Goal: Task Accomplishment & Management: Use online tool/utility

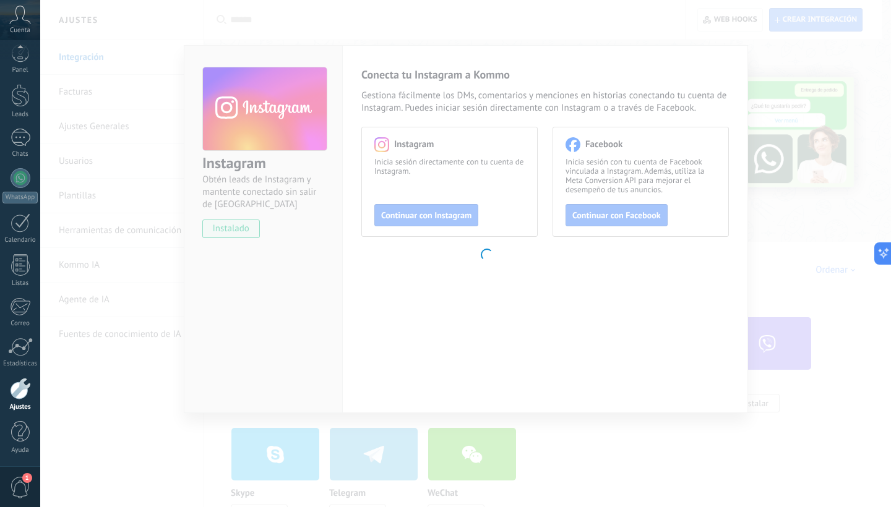
click at [740, 60] on body ".abccls-1,.abccls-2{fill-rule:evenodd}.abccls-2{fill:#fff} .abfcls-1{fill:none}…" at bounding box center [445, 253] width 891 height 507
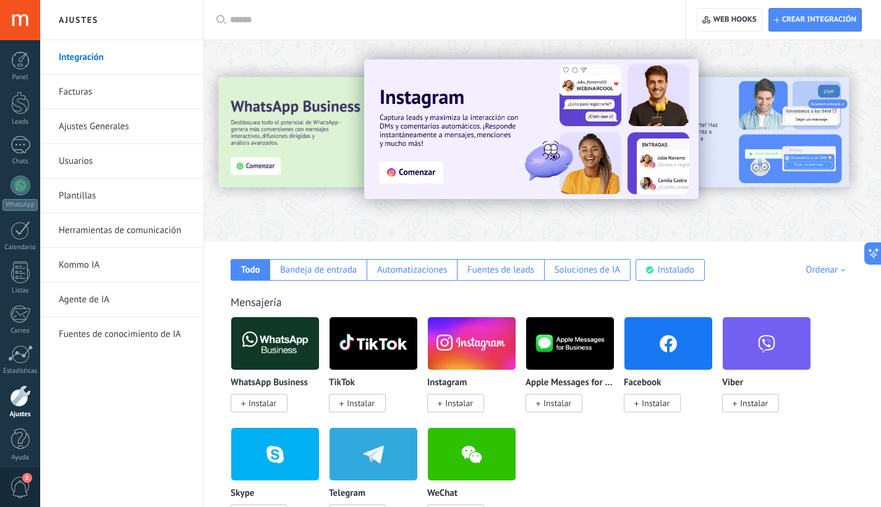
click at [560, 402] on span "Instalar" at bounding box center [558, 403] width 28 height 11
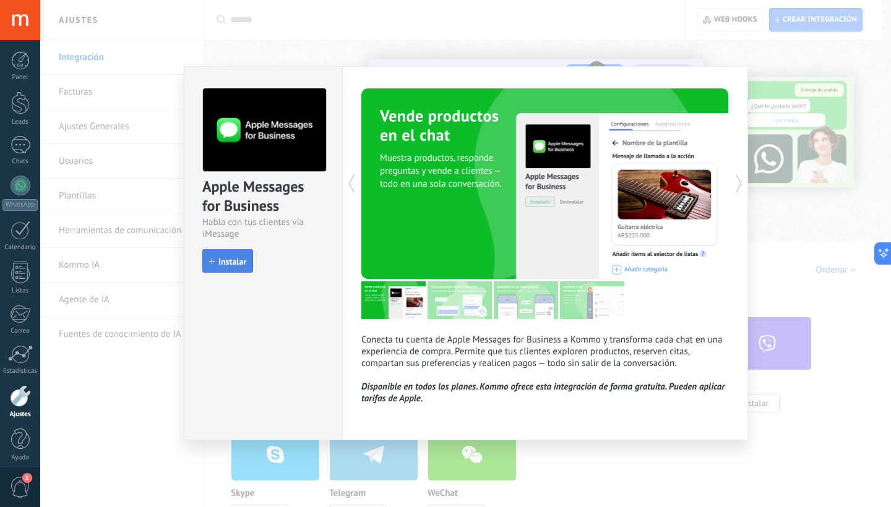
click at [230, 253] on button "Instalar" at bounding box center [227, 261] width 51 height 24
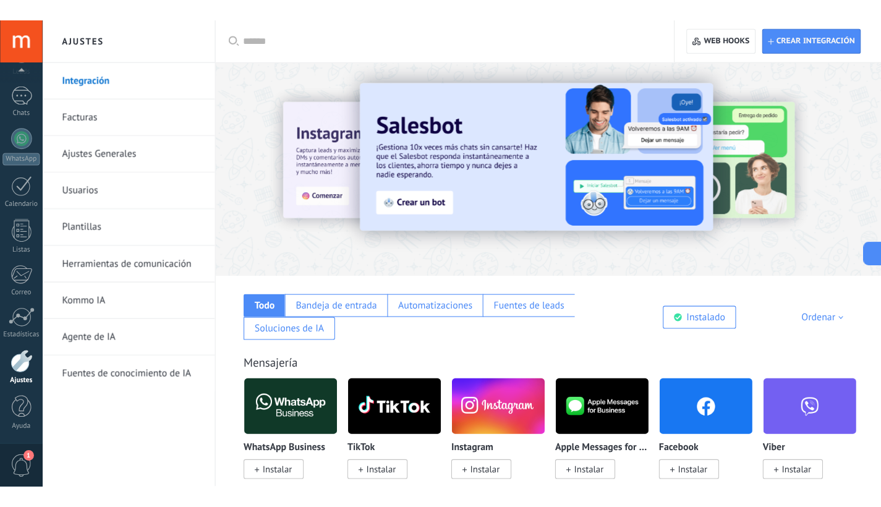
scroll to position [7, 0]
